Goal: Information Seeking & Learning: Learn about a topic

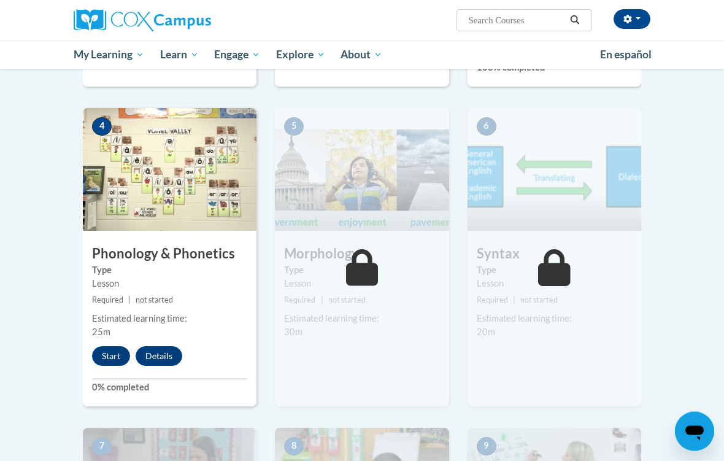
scroll to position [599, 0]
click at [110, 360] on button "Start" at bounding box center [111, 356] width 38 height 20
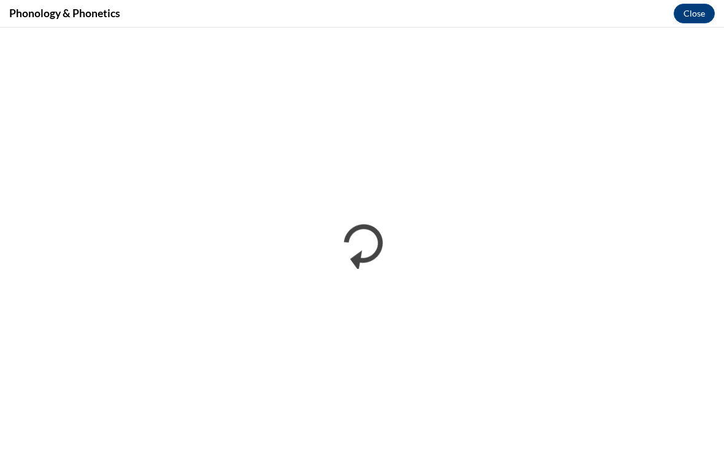
scroll to position [0, 0]
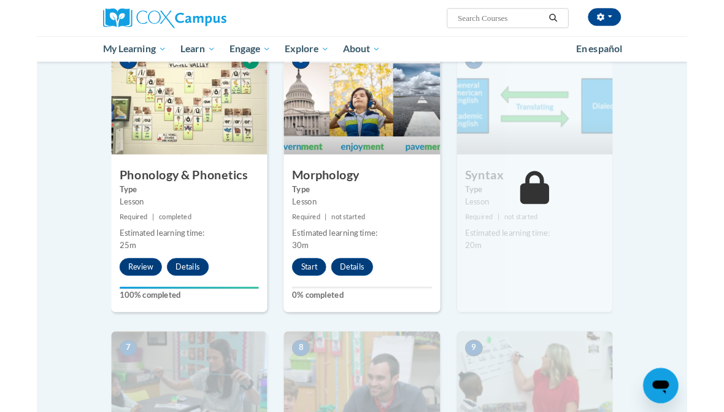
scroll to position [702, 0]
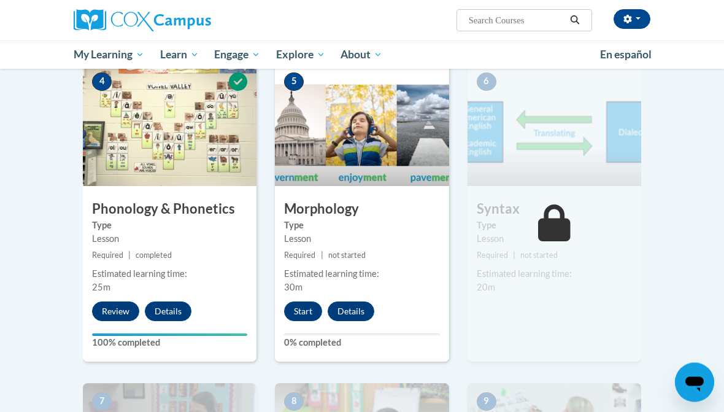
click at [289, 316] on button "Start" at bounding box center [303, 312] width 38 height 20
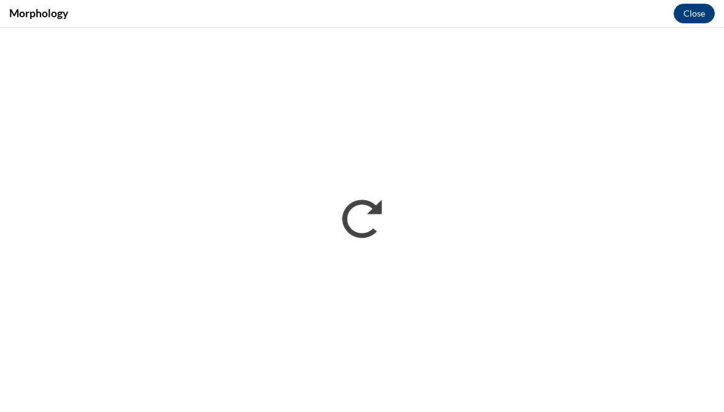
scroll to position [0, 0]
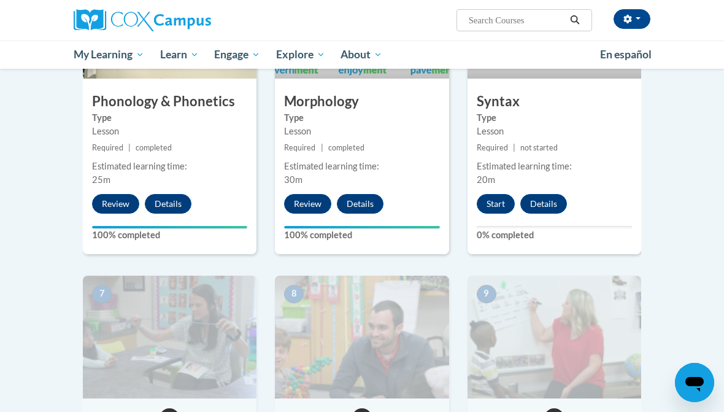
scroll to position [744, 0]
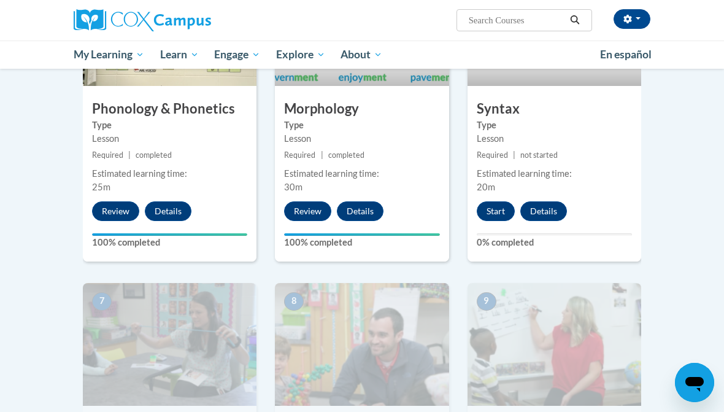
click at [500, 205] on button "Start" at bounding box center [496, 211] width 38 height 20
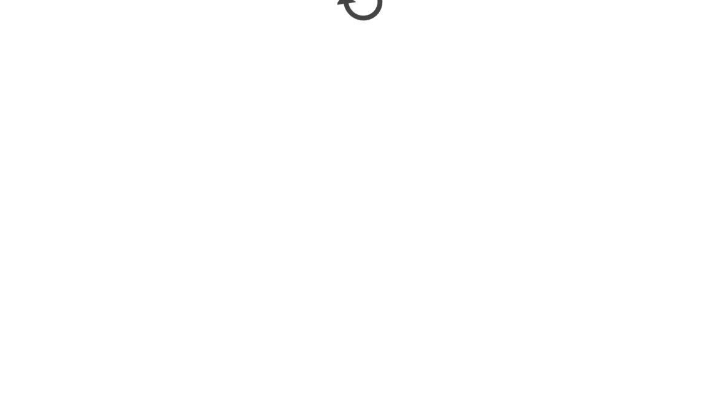
scroll to position [1405, 0]
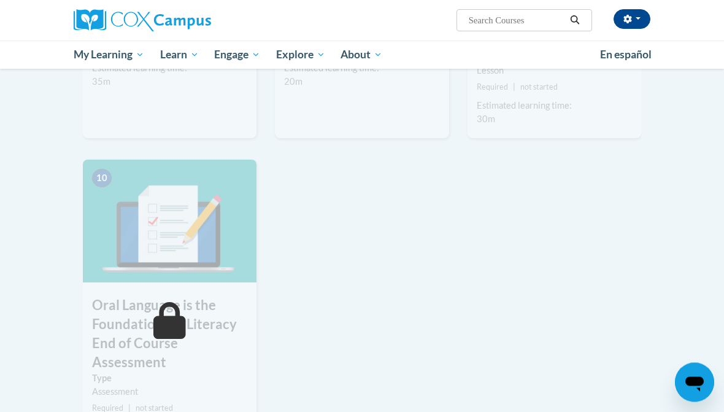
scroll to position [1170, 0]
